Goal: Task Accomplishment & Management: Use online tool/utility

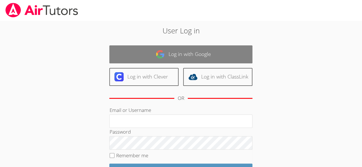
click at [223, 59] on link "Log in with Google" at bounding box center [180, 54] width 143 height 18
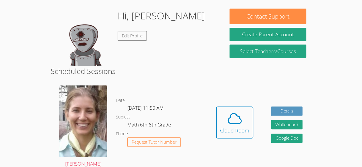
scroll to position [83, 0]
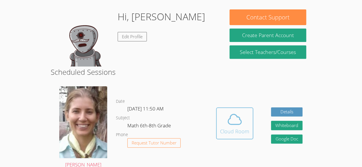
click at [239, 119] on icon at bounding box center [235, 120] width 16 height 16
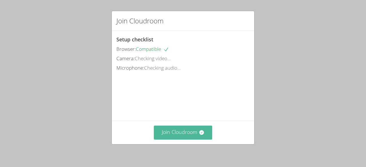
click at [193, 130] on button "Join Cloudroom" at bounding box center [183, 133] width 59 height 14
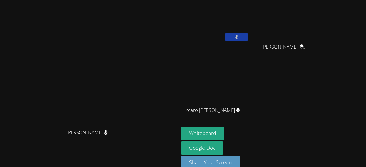
click at [248, 37] on button at bounding box center [236, 36] width 23 height 7
click at [240, 37] on icon at bounding box center [237, 37] width 6 height 5
click at [248, 36] on button at bounding box center [236, 36] width 23 height 7
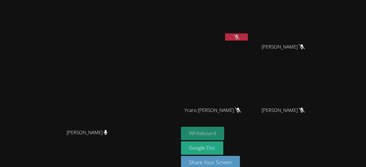
click at [224, 131] on button "Whiteboard" at bounding box center [202, 133] width 43 height 13
click at [132, 108] on video at bounding box center [90, 77] width 86 height 98
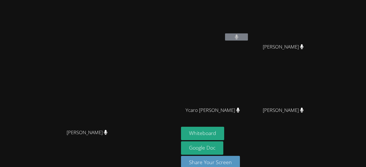
click at [320, 167] on div "Whiteboard Google Doc Share Your Screen" at bounding box center [250, 150] width 138 height 47
click at [177, 149] on div "[PERSON_NAME]" at bounding box center [89, 137] width 174 height 23
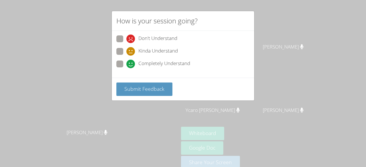
click at [126, 68] on span at bounding box center [126, 68] width 0 height 0
click at [126, 62] on input "Completely Understand" at bounding box center [128, 63] width 5 height 5
radio input "true"
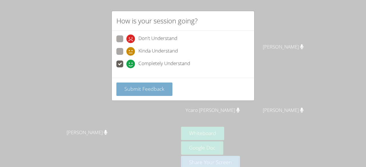
click at [134, 83] on button "Submit Feedback" at bounding box center [144, 89] width 56 height 13
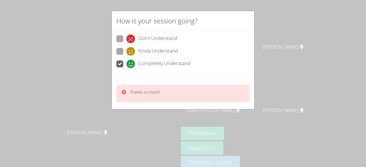
click at [150, 92] on p "Thanks so much!" at bounding box center [145, 93] width 30 height 6
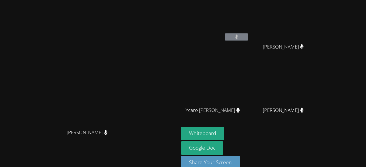
click at [132, 92] on video at bounding box center [90, 77] width 86 height 98
